Goal: Communication & Community: Ask a question

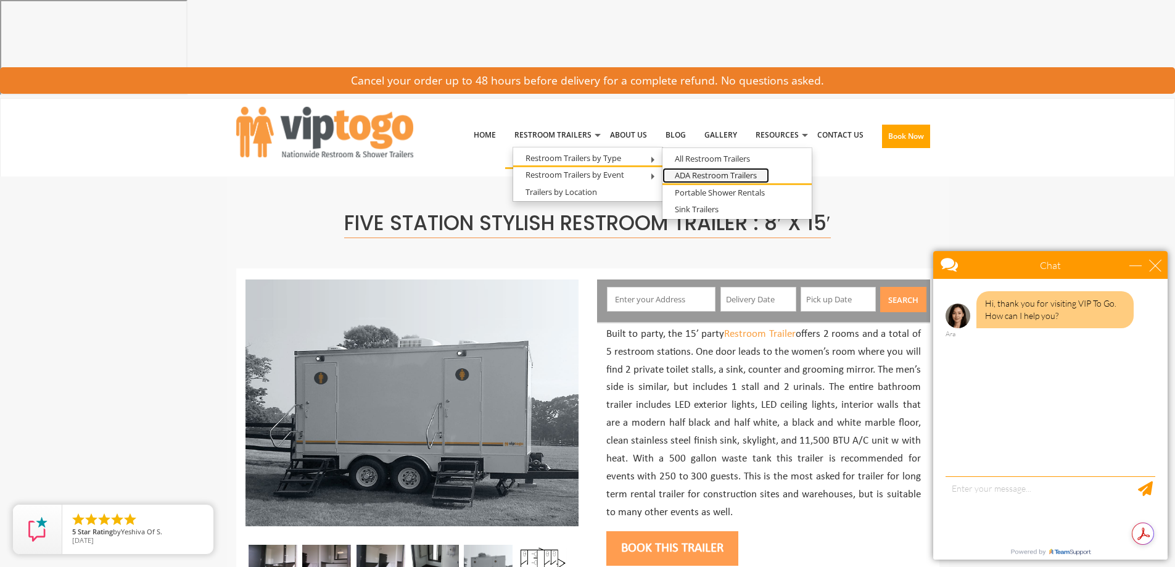
click at [721, 168] on link "ADA Restroom Trailers" at bounding box center [715, 175] width 107 height 15
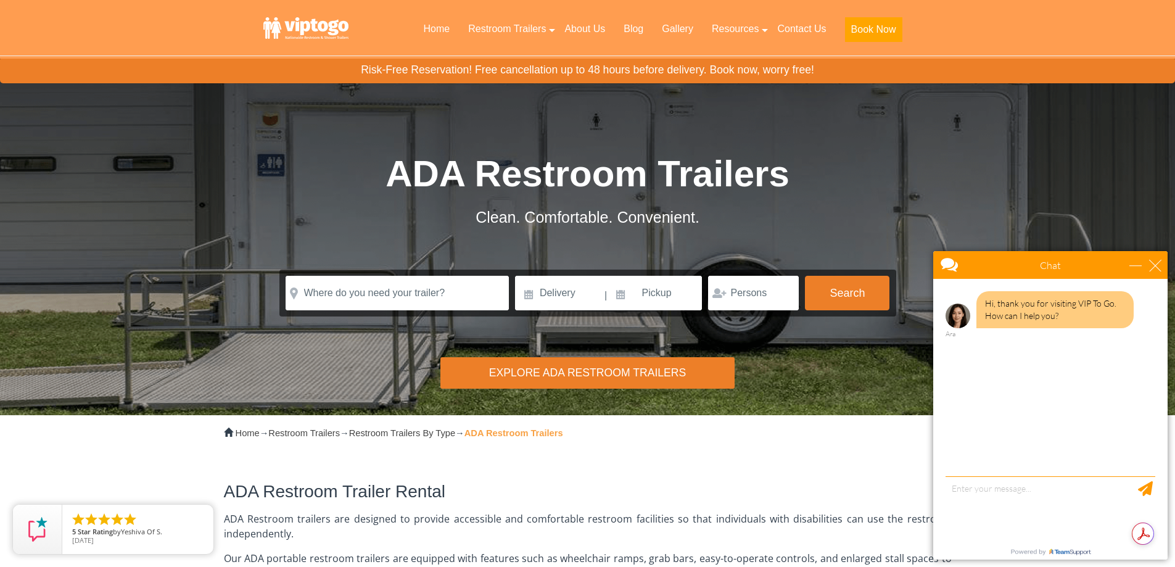
scroll to position [62, 0]
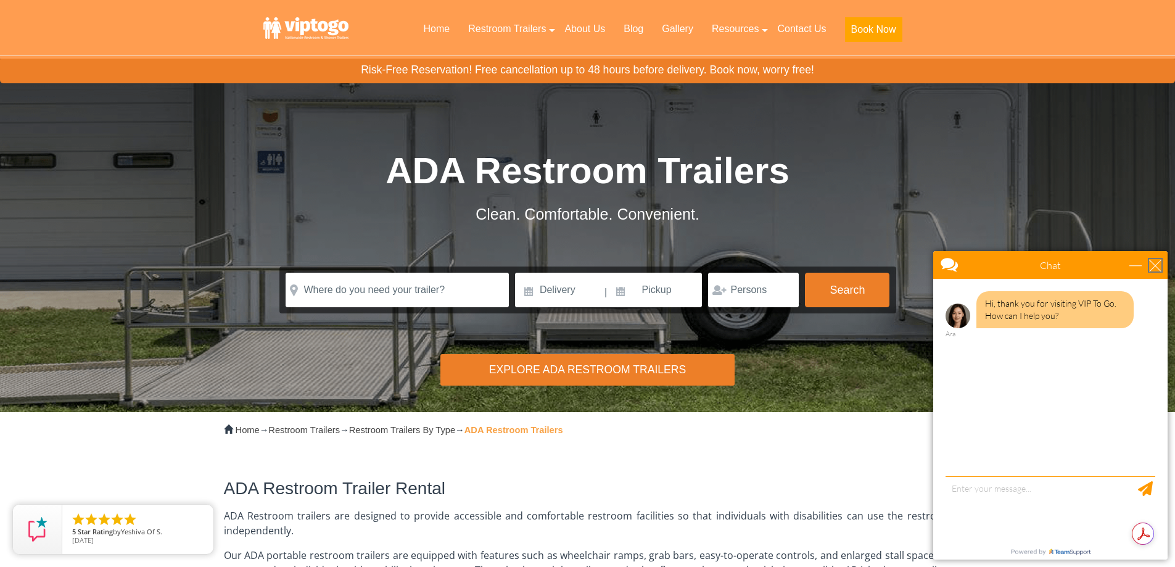
click at [1159, 265] on div "close" at bounding box center [1155, 265] width 12 height 12
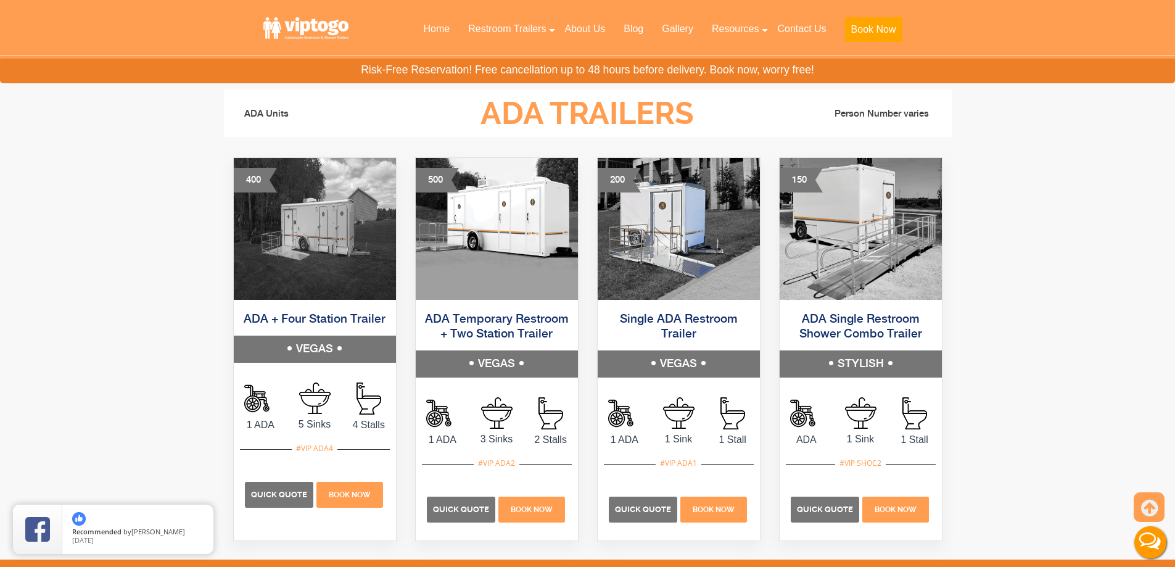
scroll to position [617, 0]
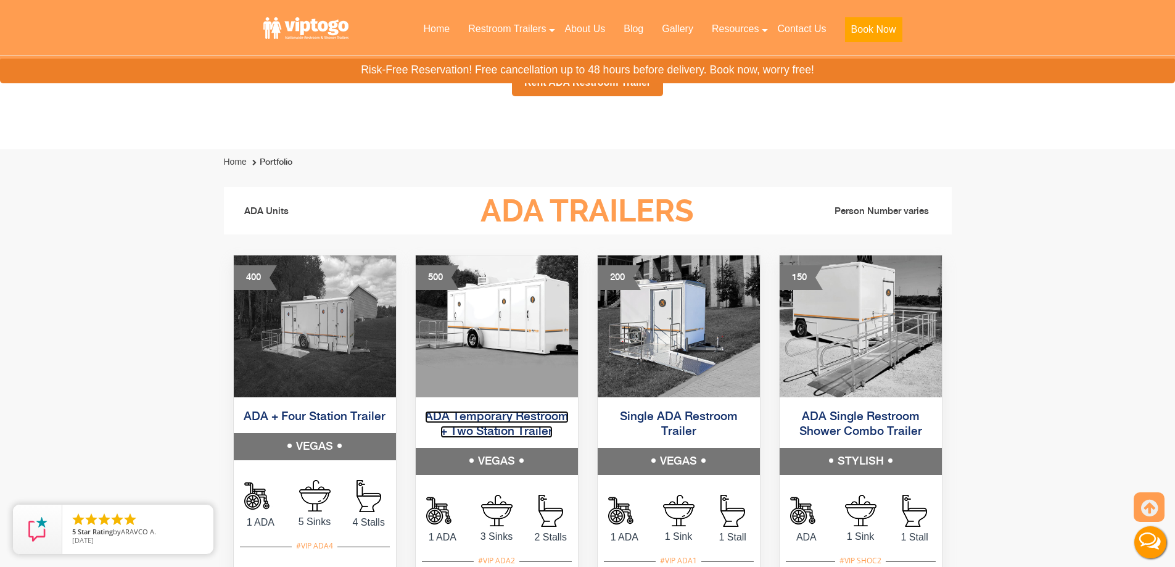
click at [513, 411] on link "ADA Temporary Restroom + Two Station Trailer" at bounding box center [497, 424] width 144 height 27
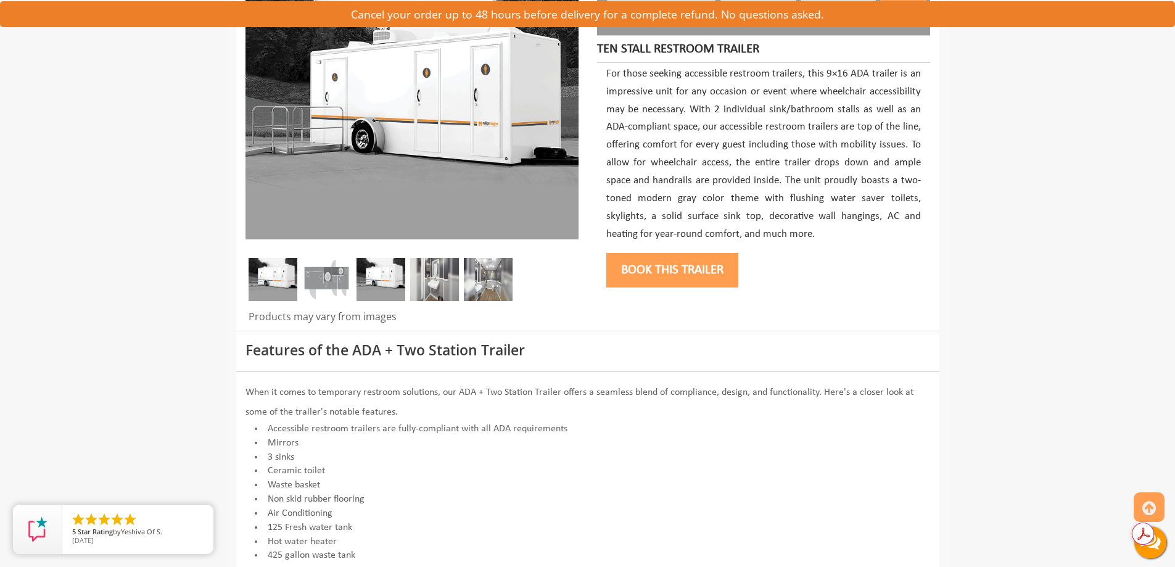
scroll to position [308, 0]
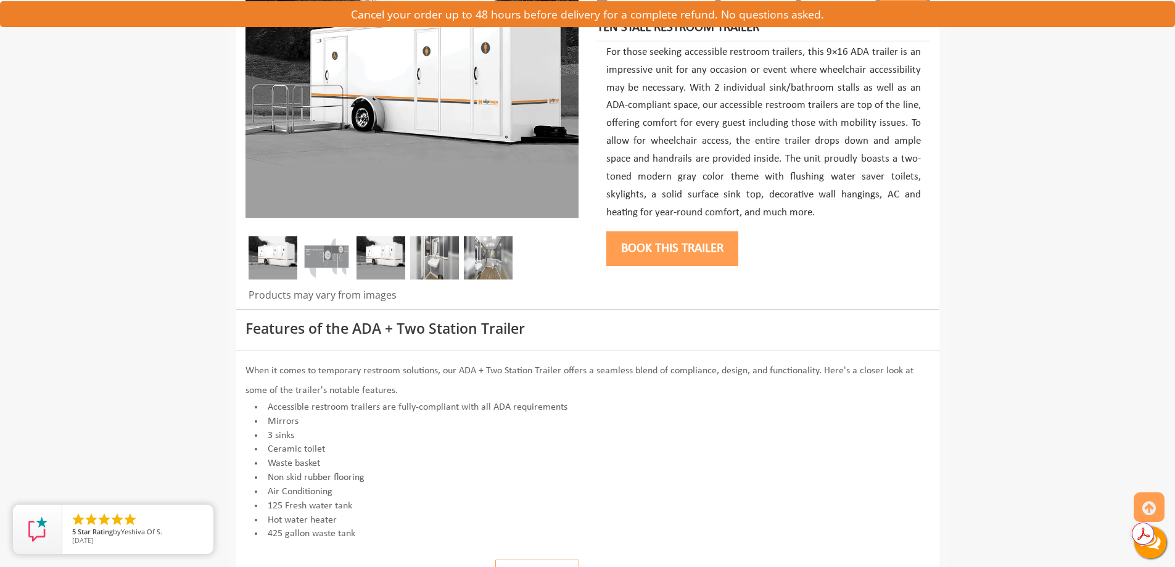
click at [530, 559] on button "Download pdf" at bounding box center [537, 573] width 84 height 28
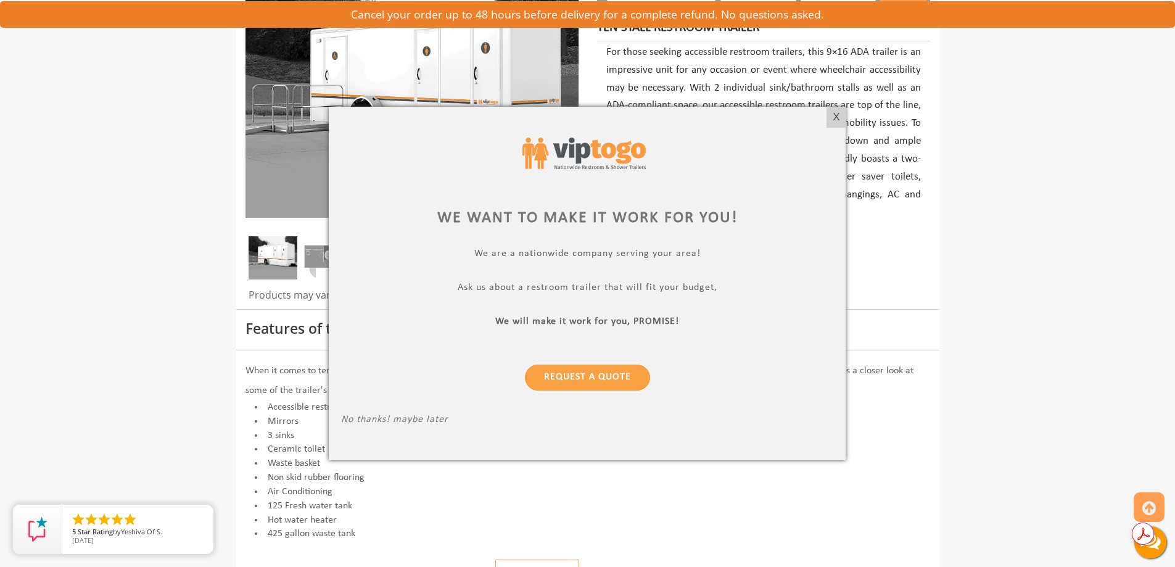
drag, startPoint x: 836, startPoint y: 115, endPoint x: 902, endPoint y: 72, distance: 79.4
click at [836, 115] on div "X" at bounding box center [836, 117] width 19 height 21
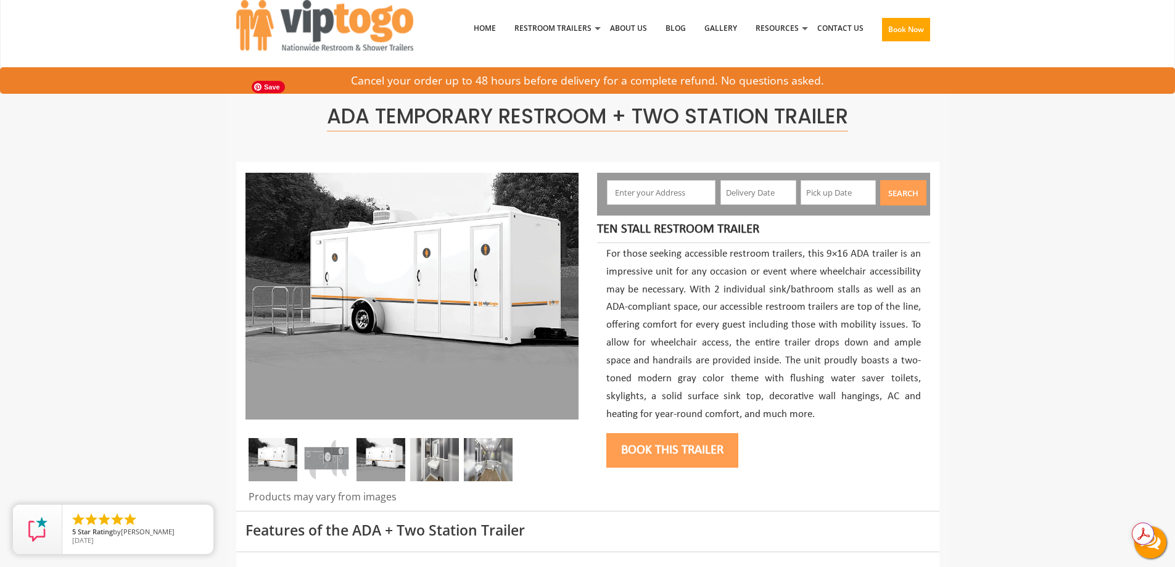
scroll to position [0, 0]
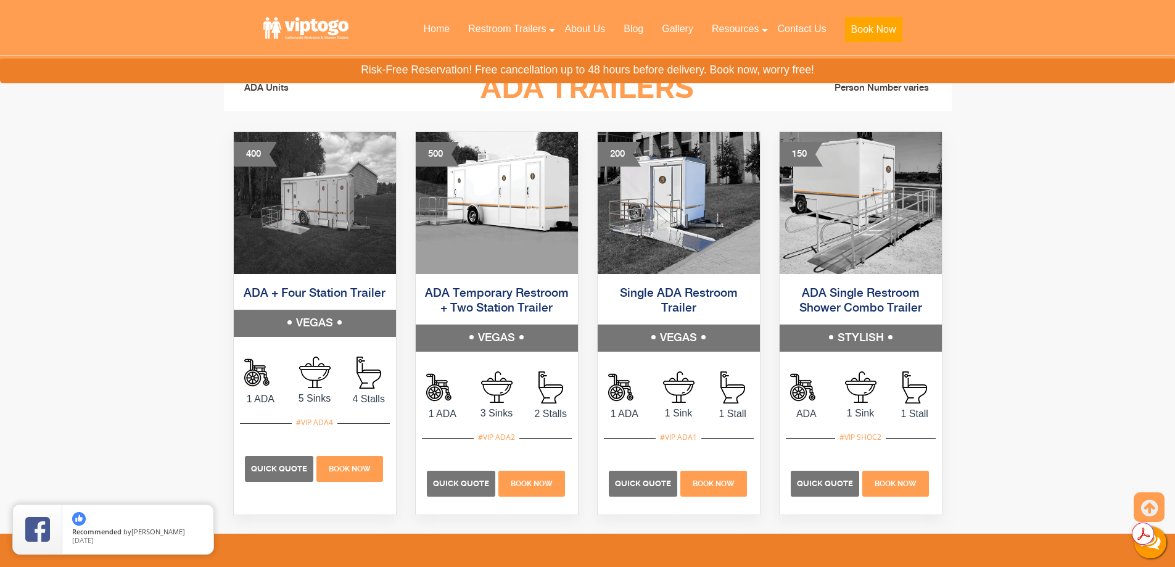
scroll to position [370, 0]
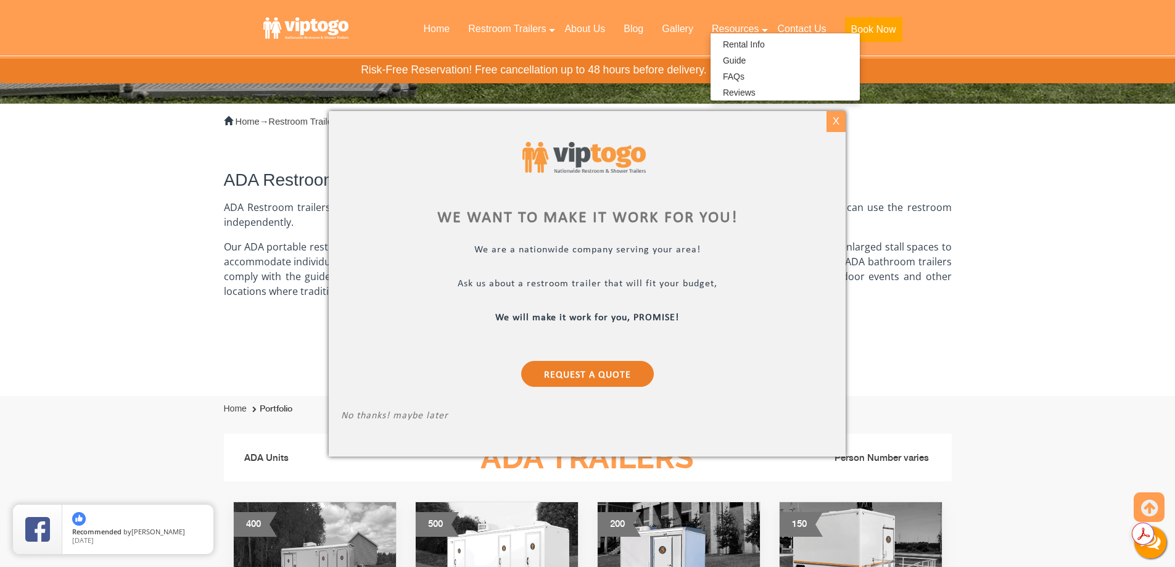
click at [840, 120] on div "X" at bounding box center [836, 121] width 19 height 21
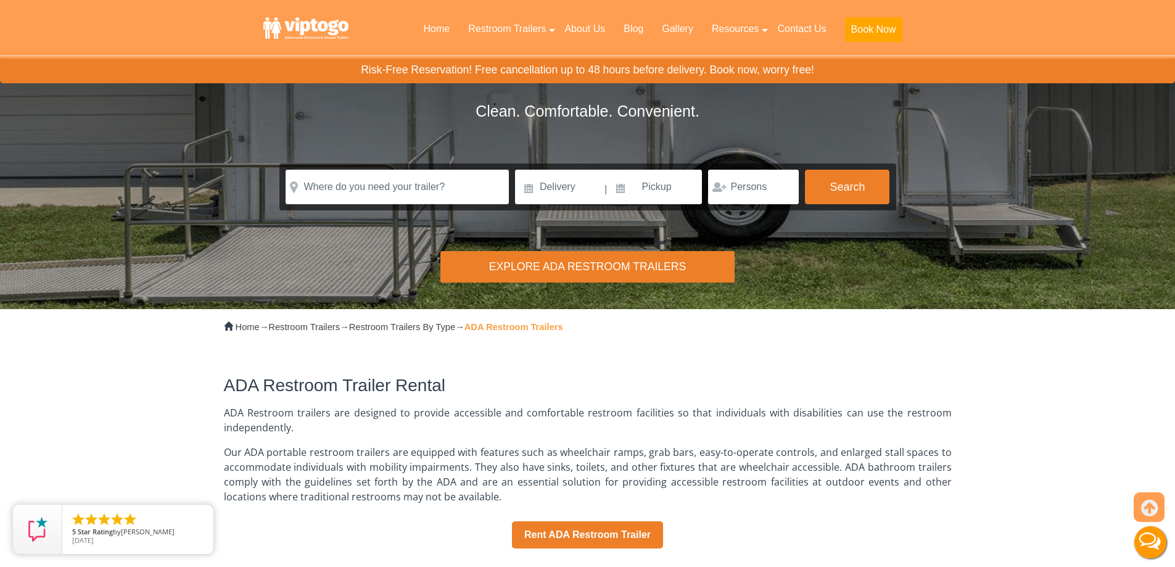
scroll to position [0, 0]
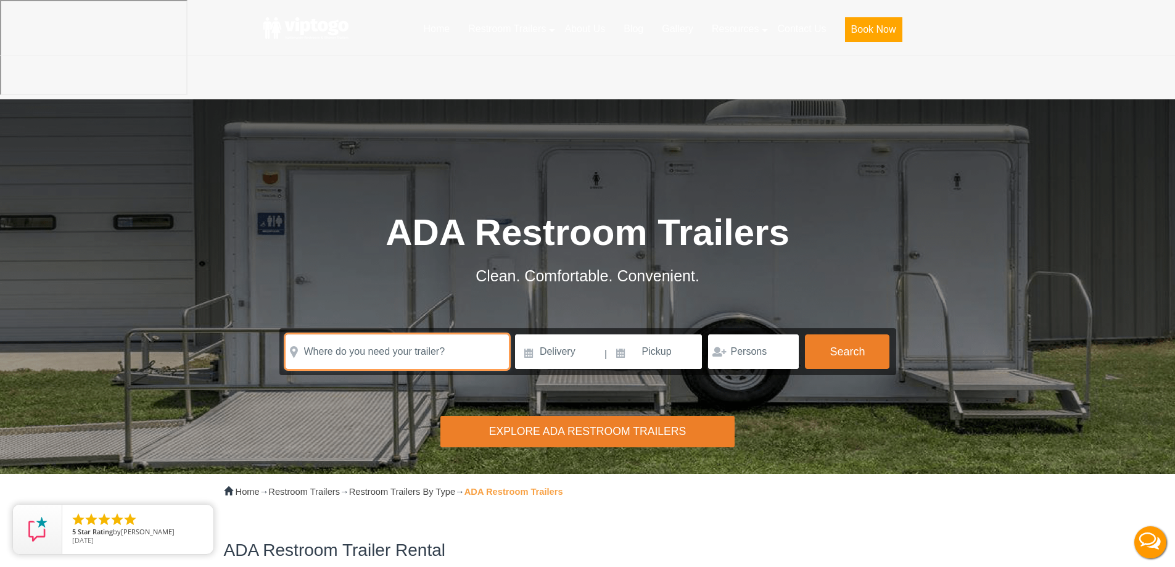
click at [376, 334] on input "text" at bounding box center [397, 351] width 223 height 35
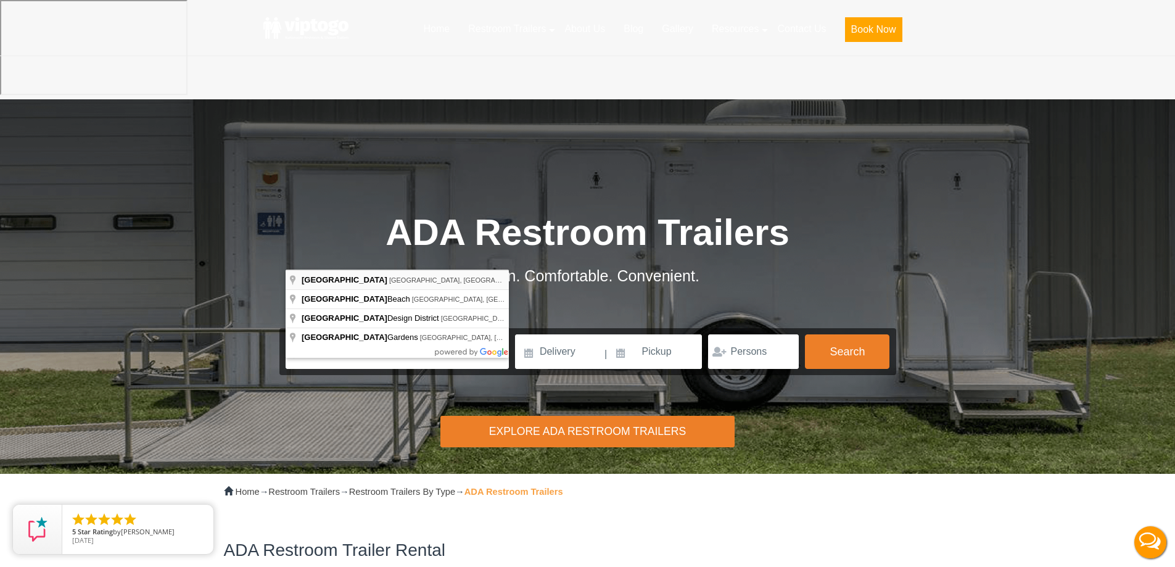
type input "Miami, FL, USA"
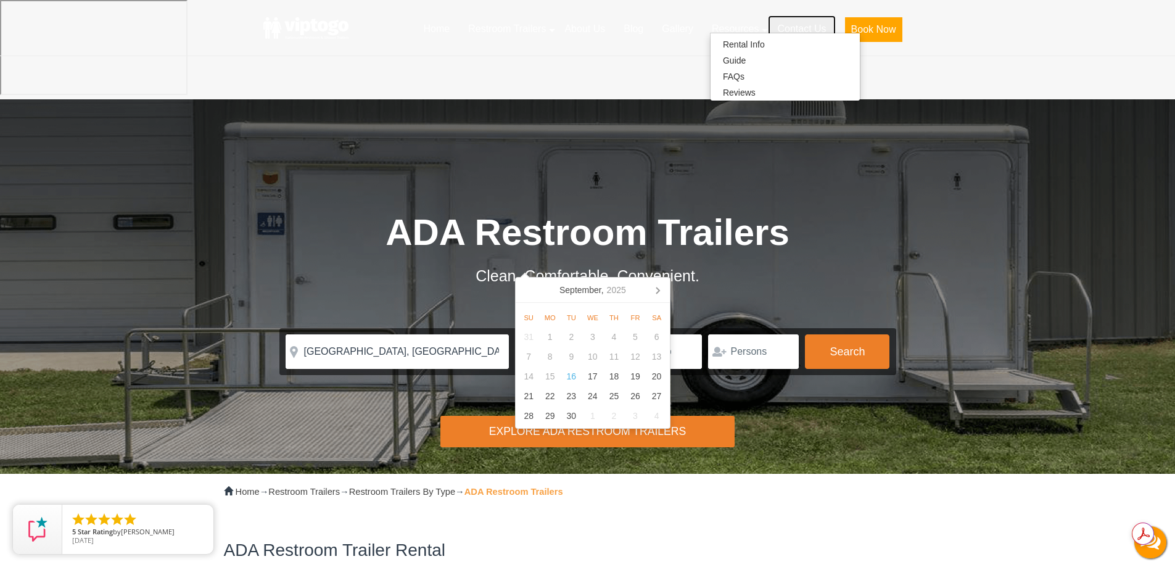
click at [808, 28] on link "Contact Us" at bounding box center [801, 28] width 67 height 27
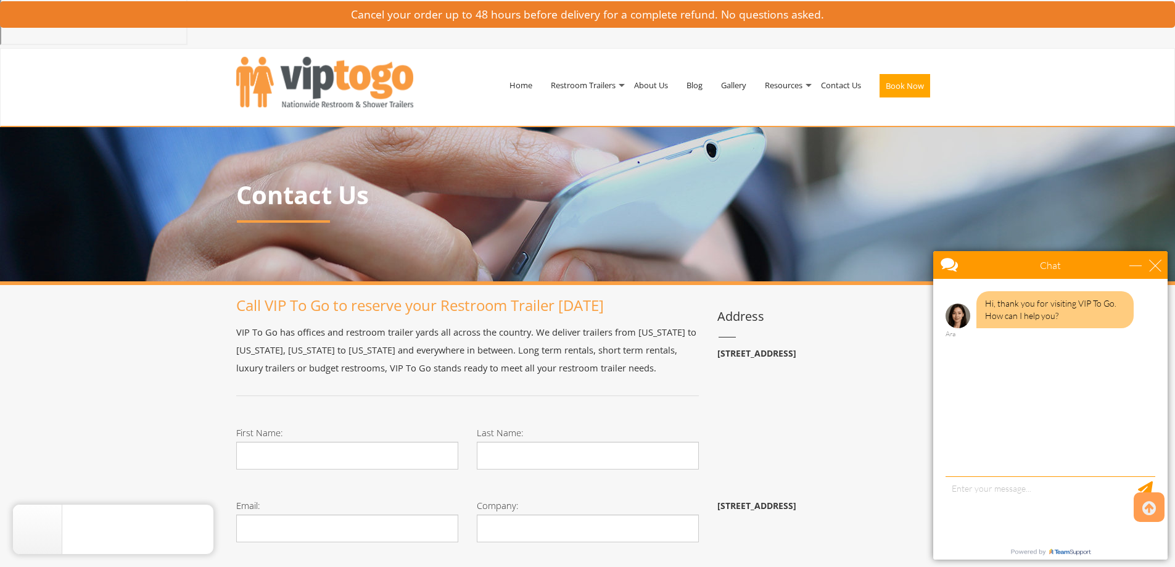
scroll to position [123, 0]
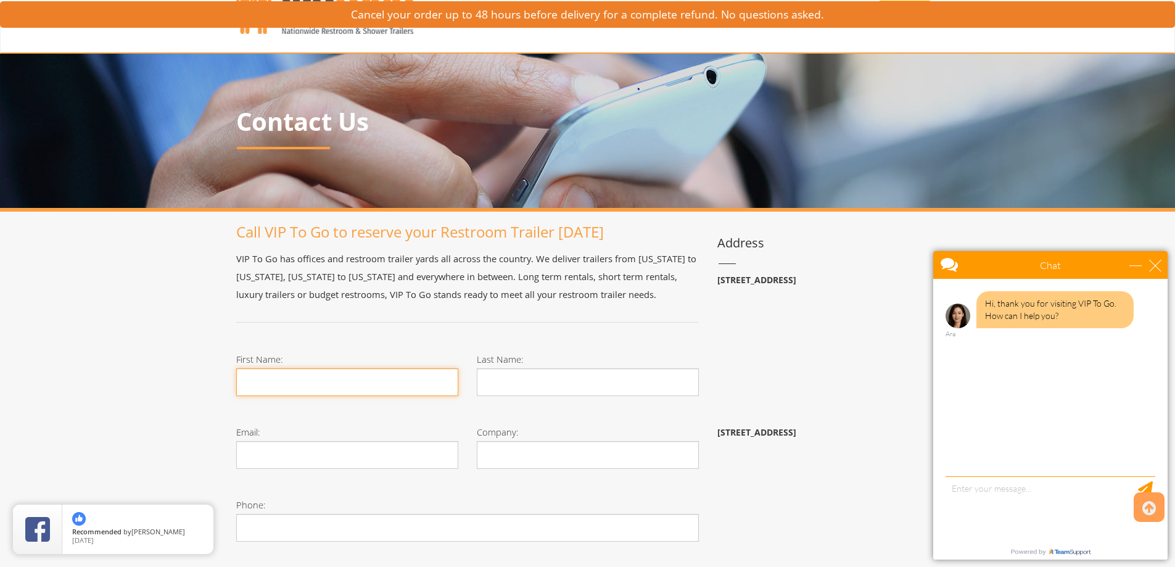
click at [274, 368] on input "First Name:" at bounding box center [347, 382] width 222 height 28
type input "[PERSON_NAME]"
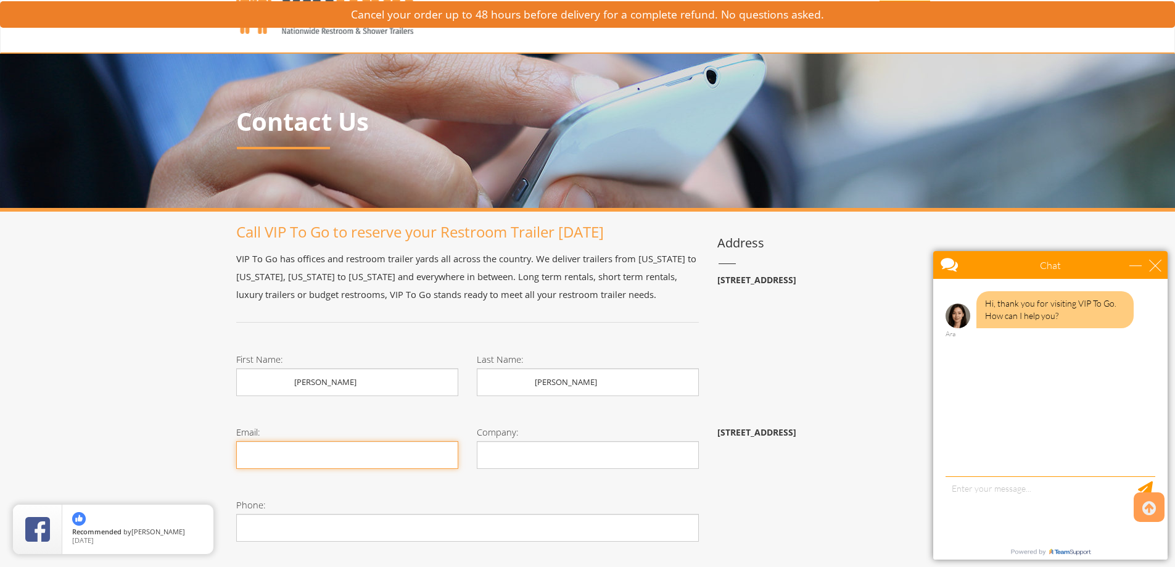
type input "[EMAIL_ADDRESS][DOMAIN_NAME]"
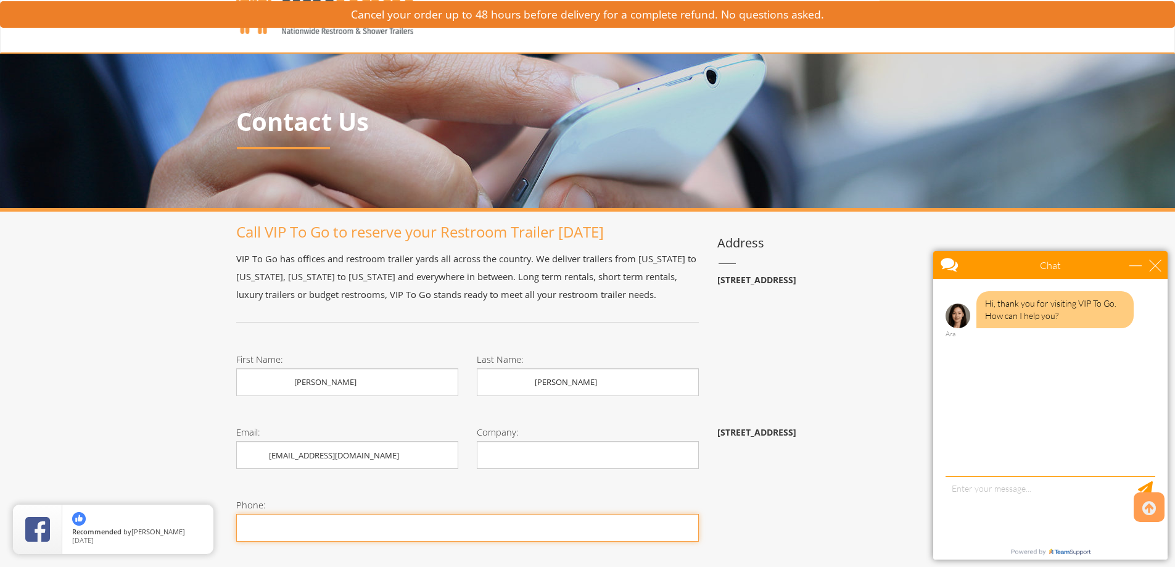
type input "3057647207"
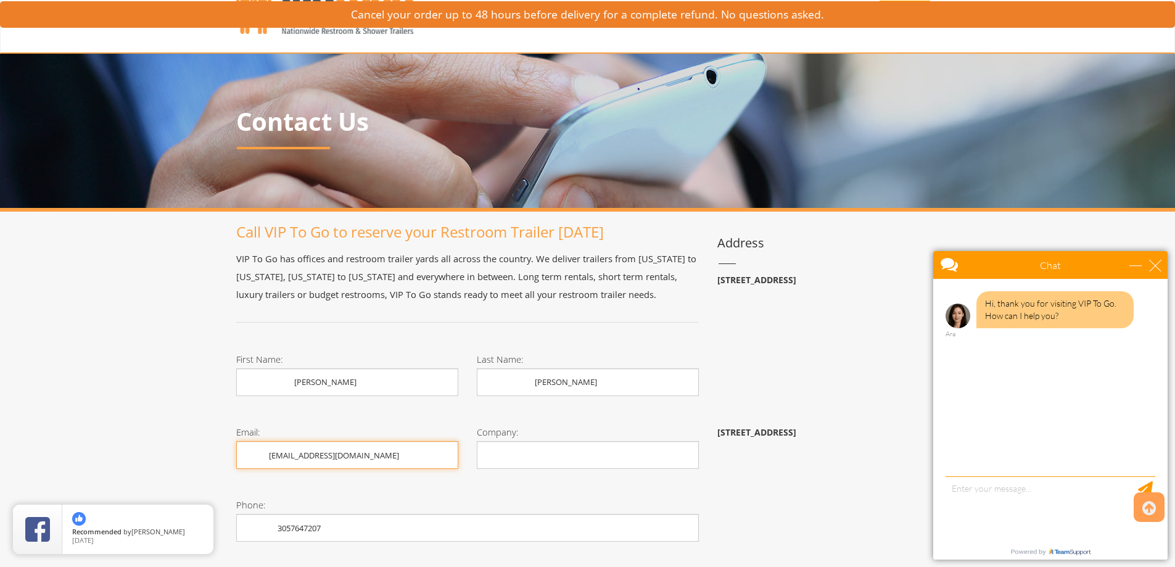
click at [394, 441] on input "[EMAIL_ADDRESS][DOMAIN_NAME]" at bounding box center [347, 455] width 222 height 28
type input "[PERSON_NAME][EMAIL_ADDRESS][DOMAIN_NAME]"
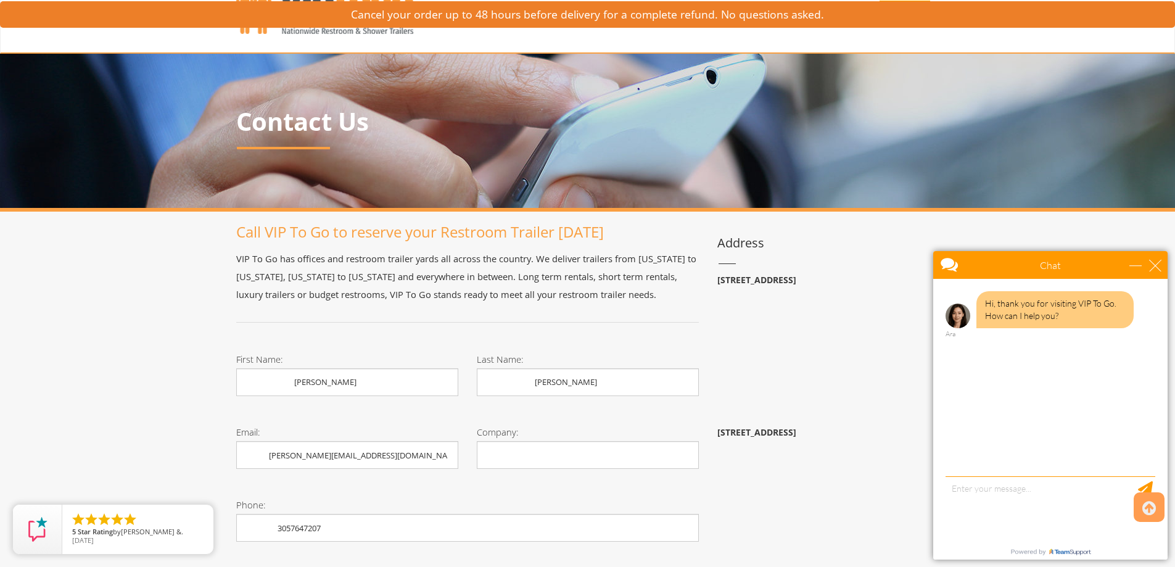
click at [508, 414] on div "Company:" at bounding box center [588, 450] width 241 height 73
click at [514, 441] on input "Company:" at bounding box center [588, 455] width 222 height 28
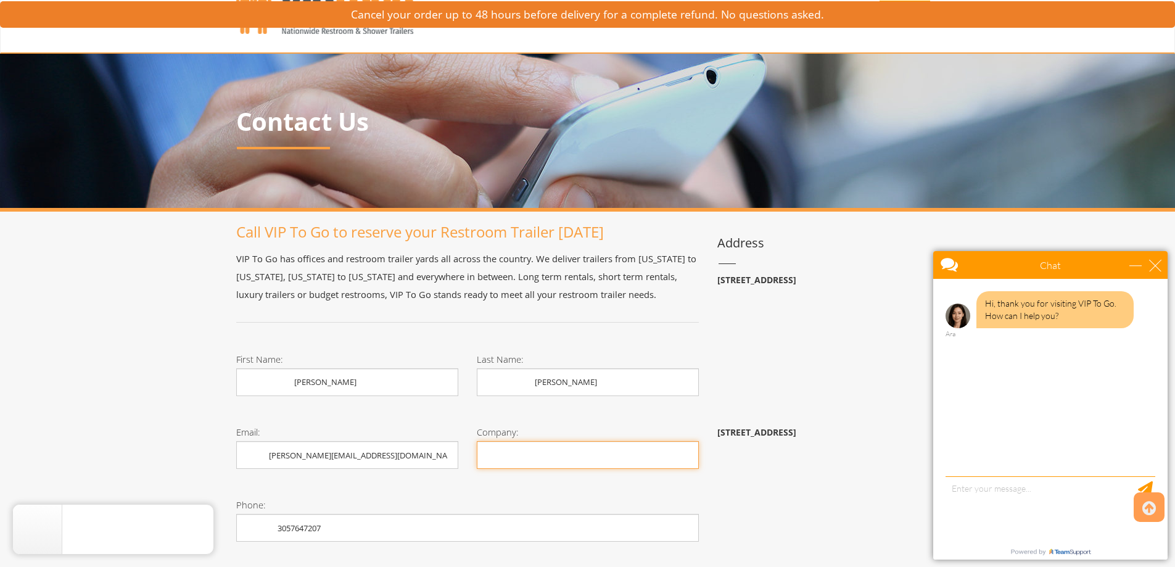
type input "LDM Construction & Development"
type input "[STREET_ADDRESS]"
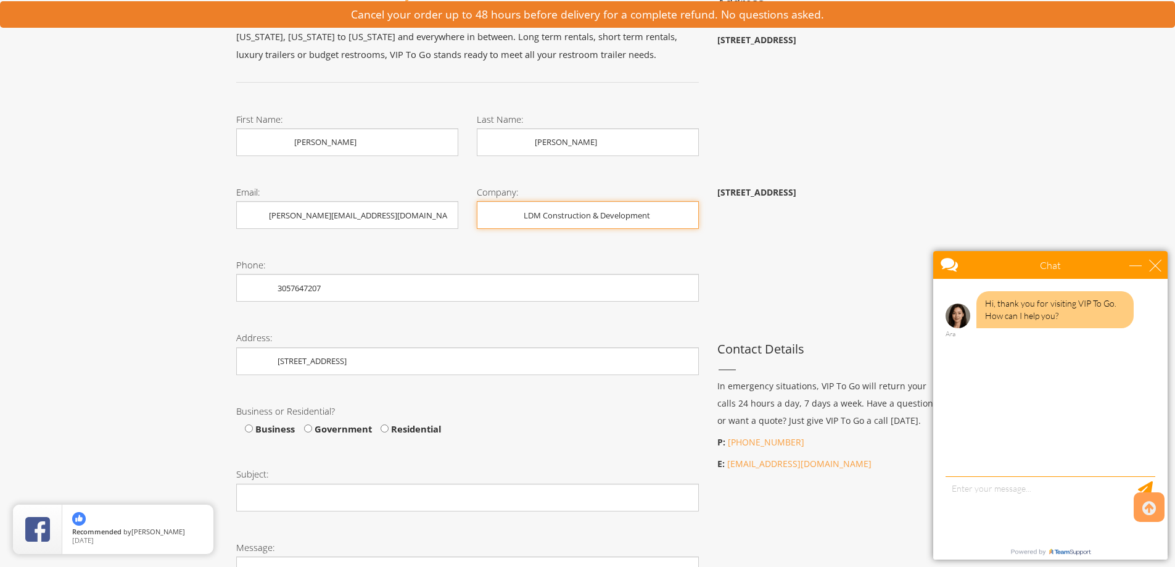
scroll to position [370, 0]
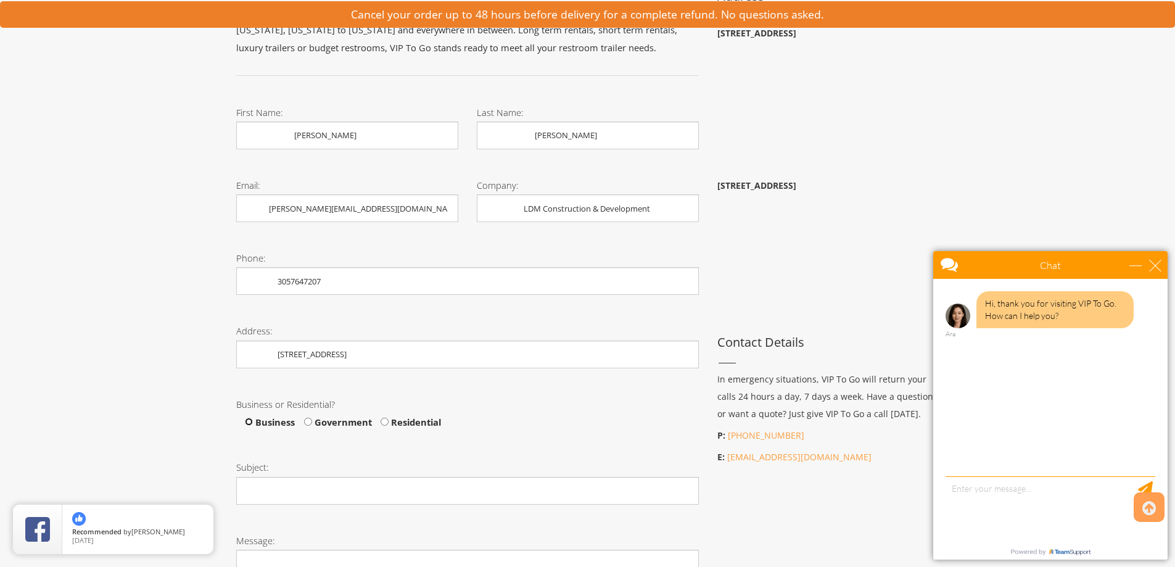
click at [249, 418] on input "Business" at bounding box center [249, 422] width 8 height 8
radio input "true"
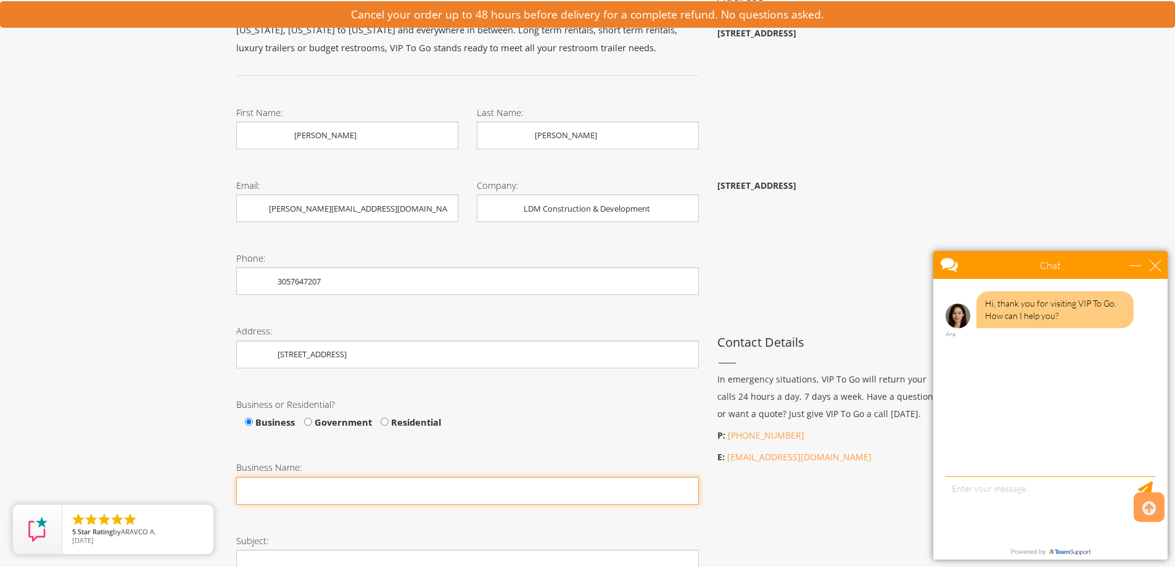
click at [263, 477] on input "Business Name:" at bounding box center [467, 491] width 463 height 28
type input "LDM Construction & Development"
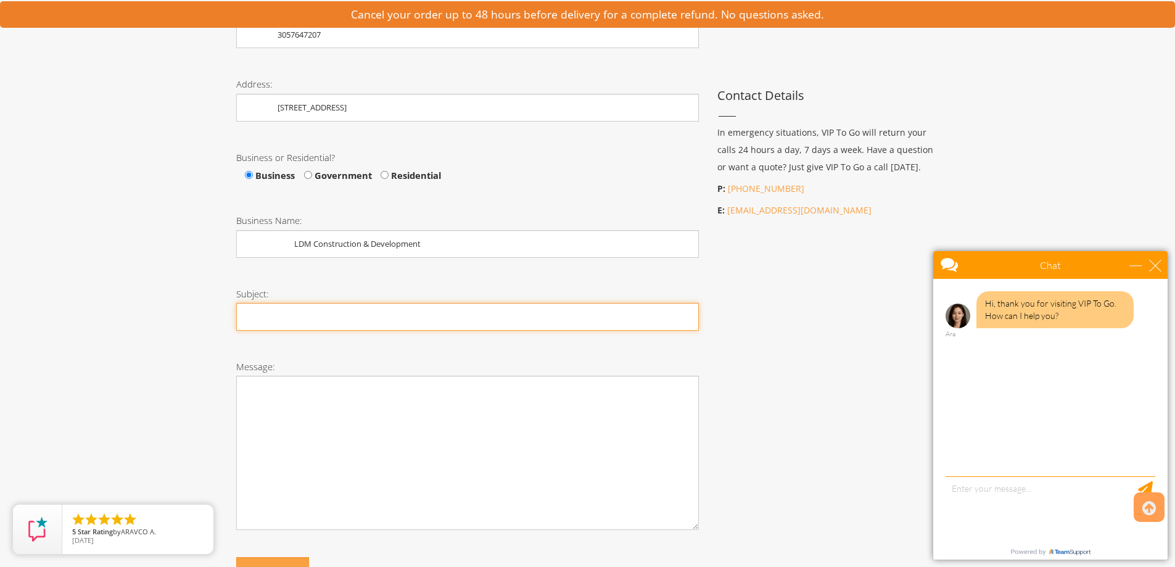
click at [279, 303] on input "Subject:" at bounding box center [467, 317] width 463 height 28
type input "Inquiry"
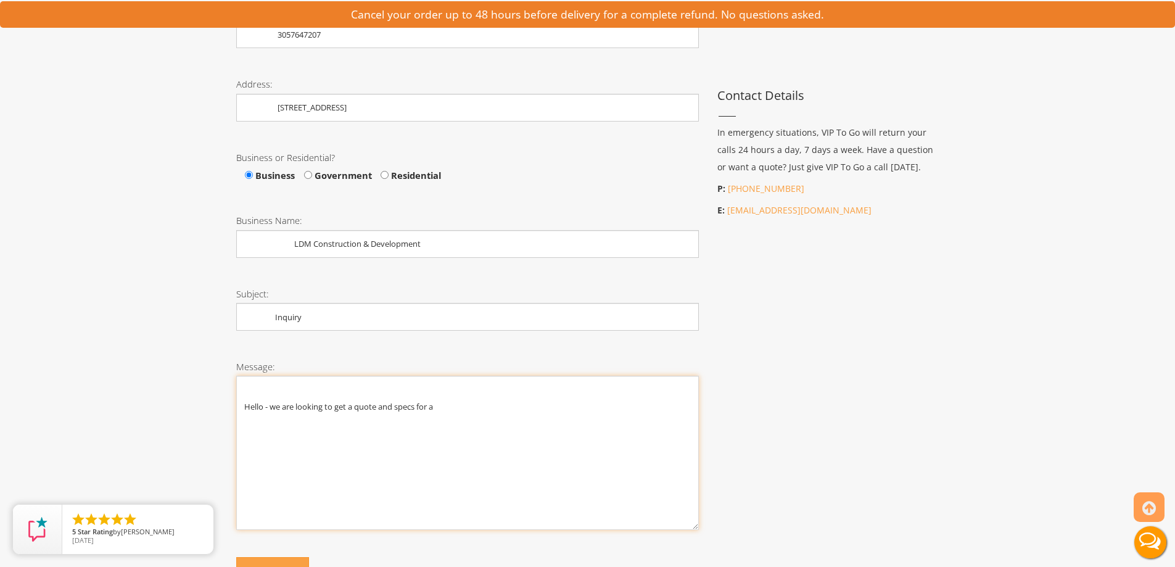
scroll to position [0, 0]
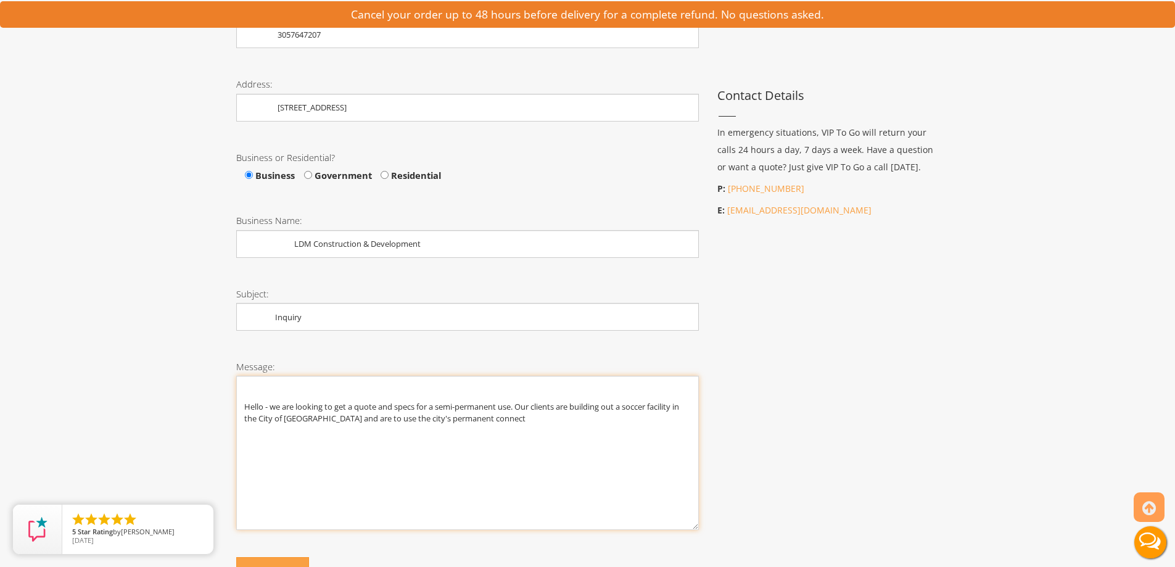
drag, startPoint x: 398, startPoint y: 322, endPoint x: 365, endPoint y: 323, distance: 33.9
click at [365, 376] on textarea "Hello - we are looking to get a quote and specs for a semi-permanent use. Our c…" at bounding box center [467, 453] width 463 height 154
click at [421, 376] on textarea "Hello - we are looking to get a quote and specs for a semi-permanent use. Our c…" at bounding box center [467, 453] width 463 height 154
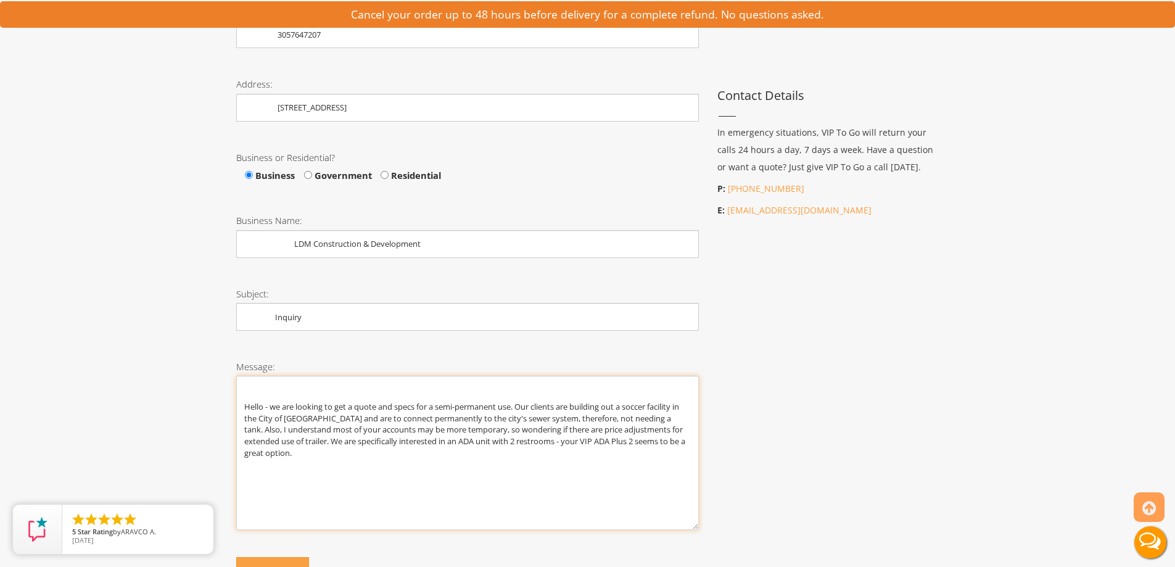
click at [478, 376] on textarea "Hello - we are looking to get a quote and specs for a semi-permanent use. Our c…" at bounding box center [467, 453] width 463 height 154
click at [555, 376] on textarea "Hello - we are looking to get a quote and specs for a semi-permanent use. Our c…" at bounding box center [467, 453] width 463 height 154
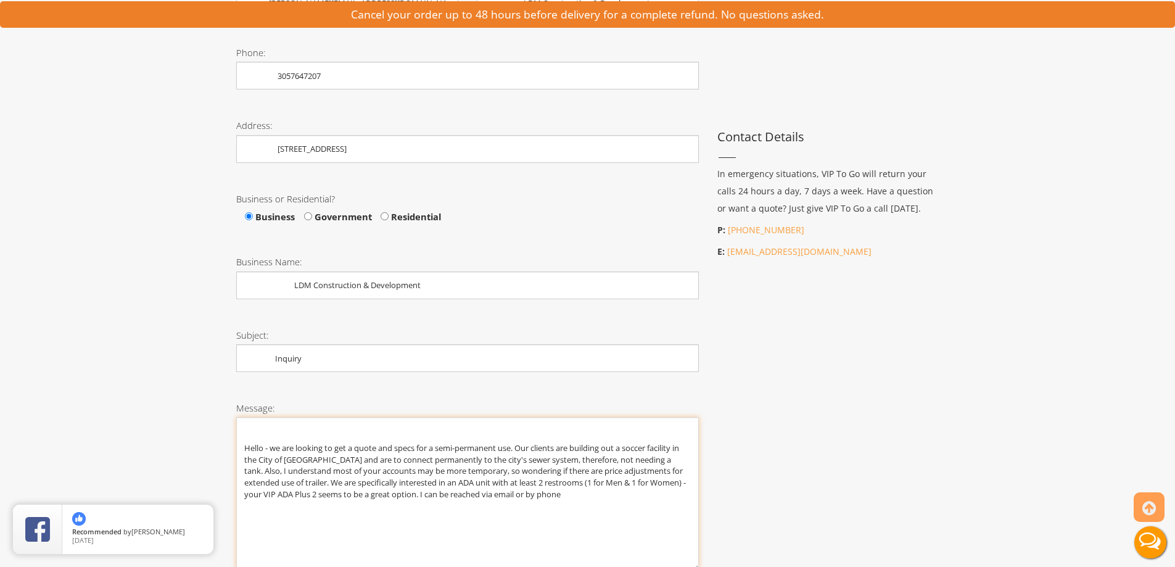
scroll to position [617, 0]
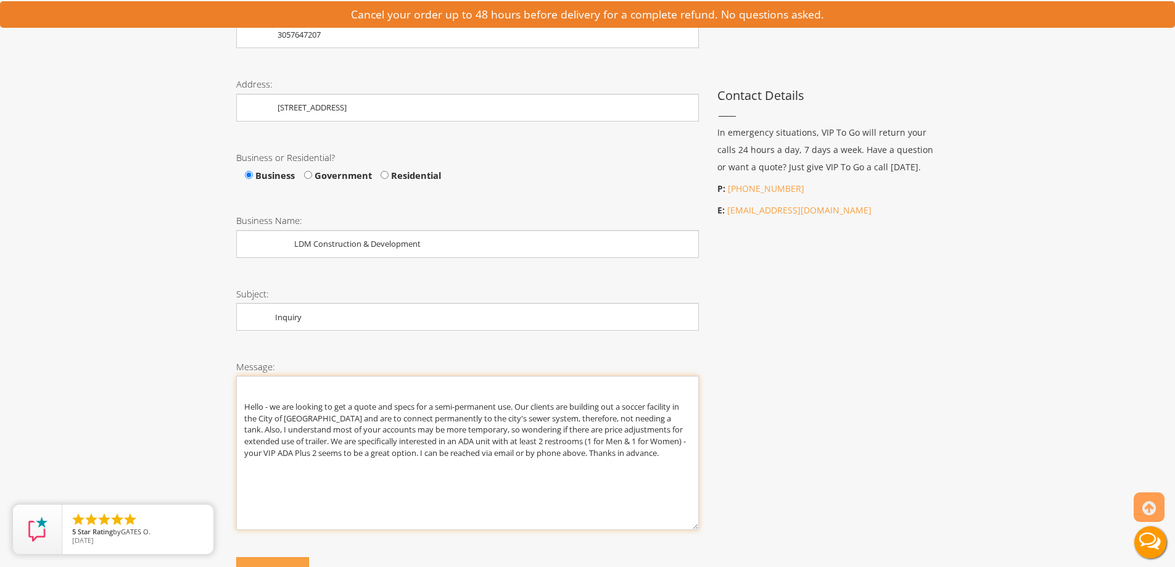
click at [617, 376] on textarea "Hello - we are looking to get a quote and specs for a semi-permanent use. Our c…" at bounding box center [467, 453] width 463 height 154
click at [310, 376] on textarea "Hello - we are looking to get a quote and specs for a semi-permanent use. Our c…" at bounding box center [467, 453] width 463 height 154
click at [330, 376] on textarea "Hello - we are looking to get a quote and specs for a semi-permanent use. Our c…" at bounding box center [467, 453] width 463 height 154
type textarea "Hello - we are looking to get a quote and specs for a semi-permanent use. Our c…"
click at [284, 557] on button "Contact Us" at bounding box center [272, 570] width 72 height 27
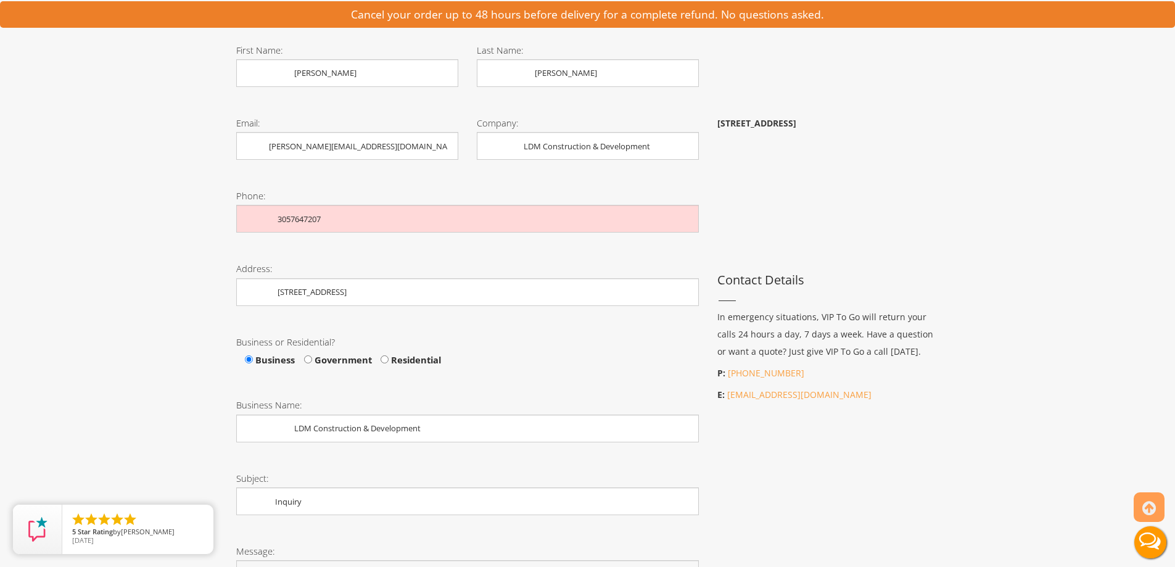
scroll to position [555, 0]
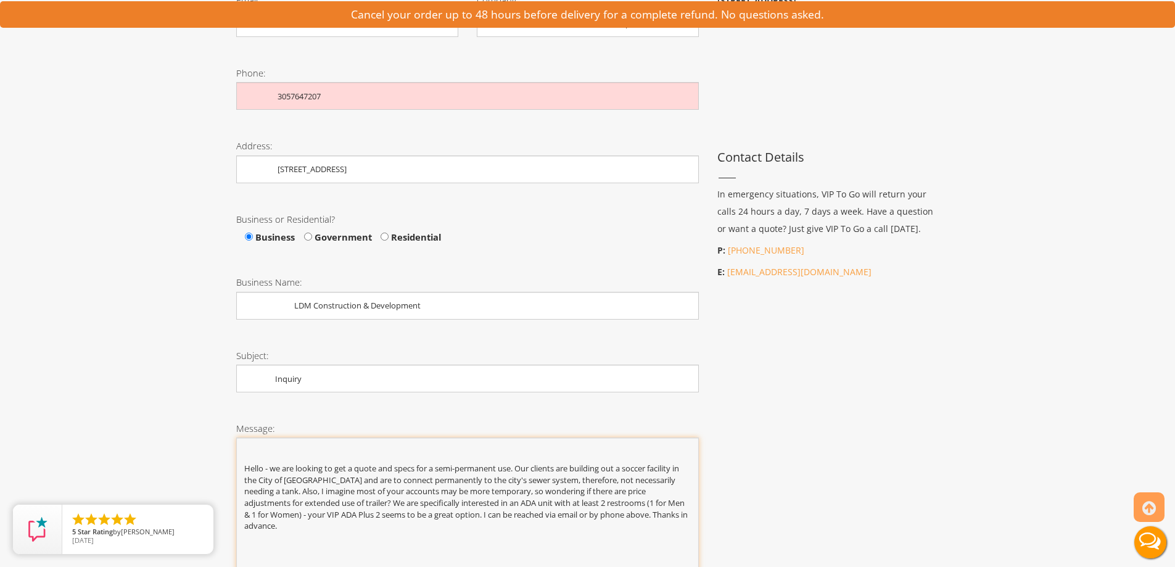
drag, startPoint x: 281, startPoint y: 427, endPoint x: 241, endPoint y: 362, distance: 76.4
click at [241, 437] on textarea "Hello - we are looking to get a quote and specs for a semi-permanent use. Our c…" at bounding box center [467, 514] width 463 height 154
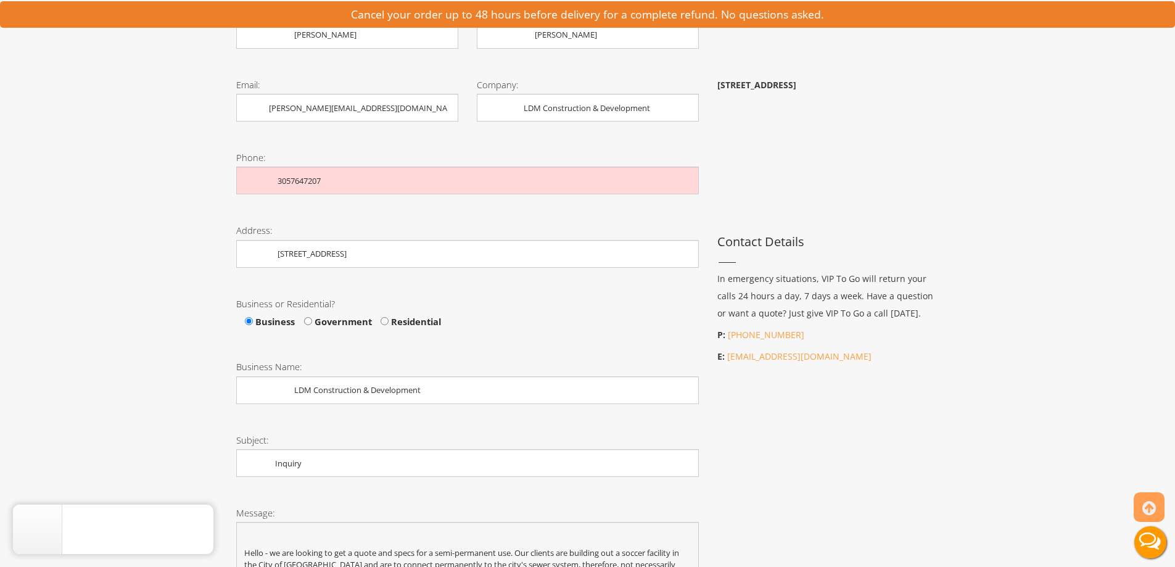
scroll to position [370, 0]
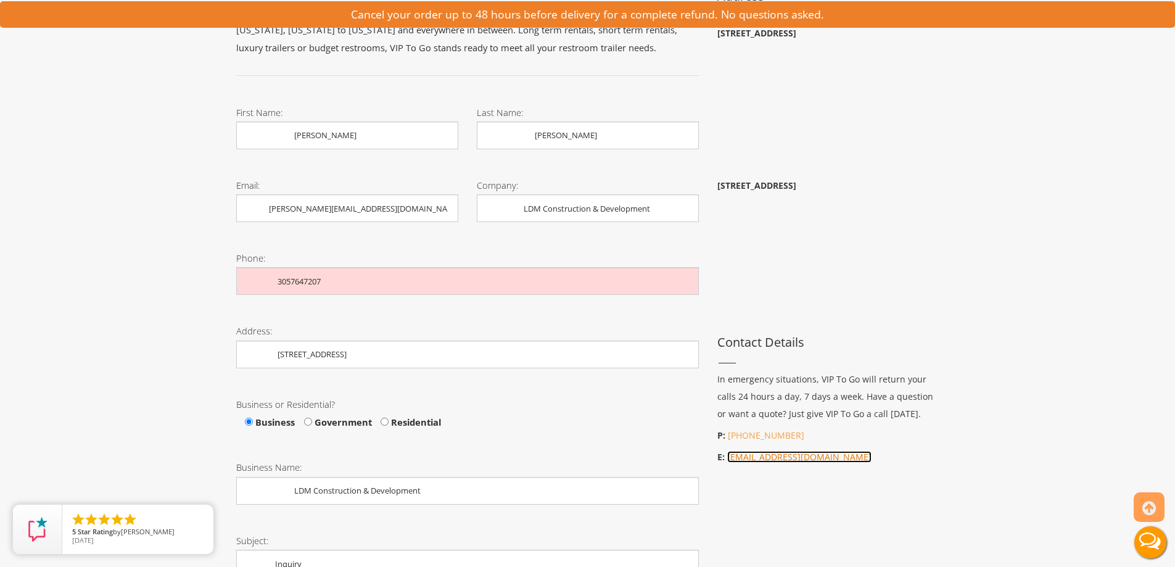
click at [770, 451] on link "[EMAIL_ADDRESS][DOMAIN_NAME]" at bounding box center [799, 457] width 144 height 12
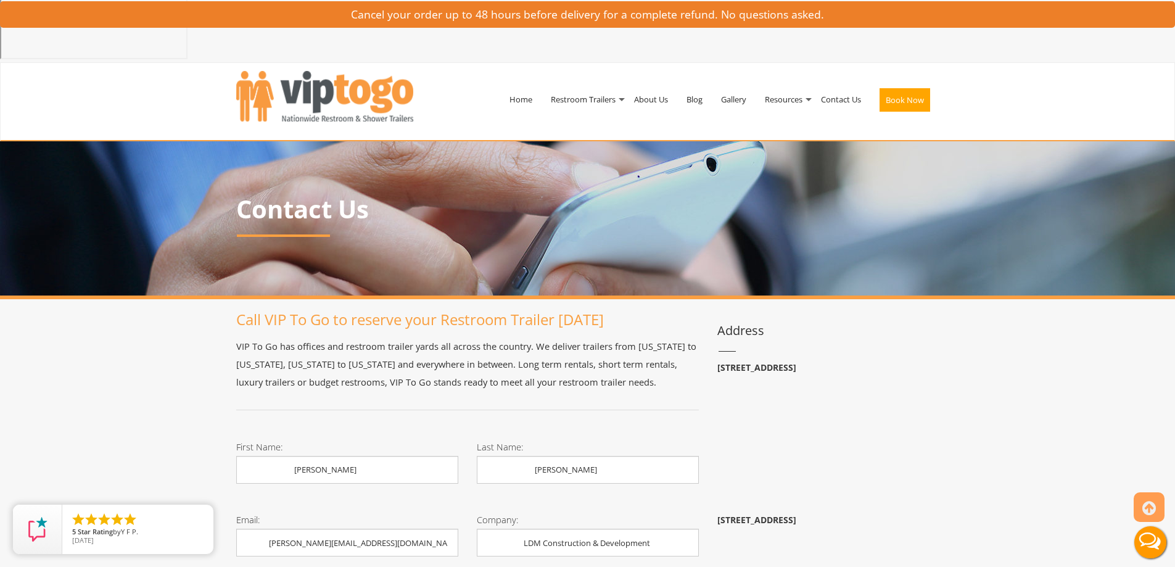
scroll to position [0, 0]
